Goal: Transaction & Acquisition: Purchase product/service

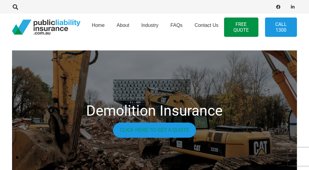
click at [157, 131] on link "Click here to get a quote" at bounding box center [154, 129] width 83 height 15
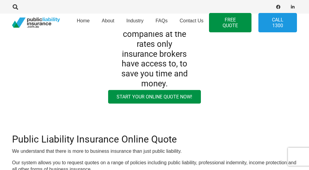
scroll to position [90, 0]
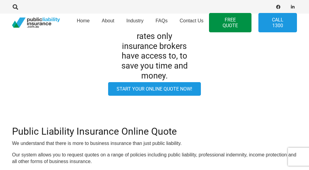
click at [145, 87] on link "Start your online quote now!" at bounding box center [154, 89] width 93 height 14
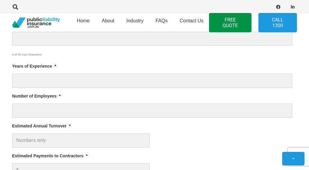
scroll to position [332, 0]
